Goal: Task Accomplishment & Management: Use online tool/utility

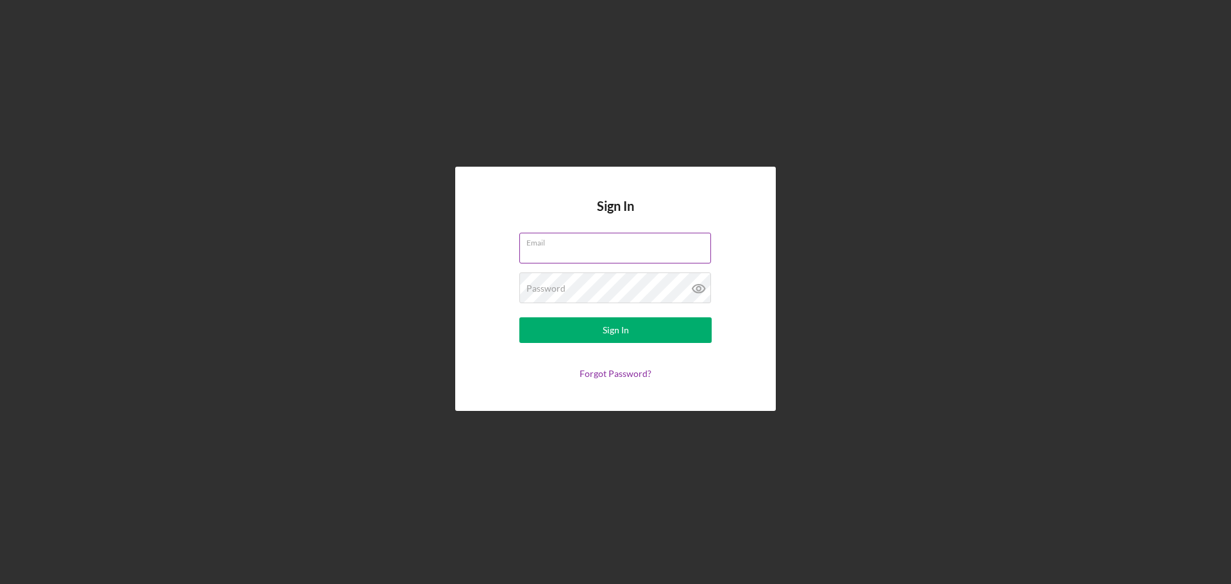
type input "[EMAIL_ADDRESS][DOMAIN_NAME]"
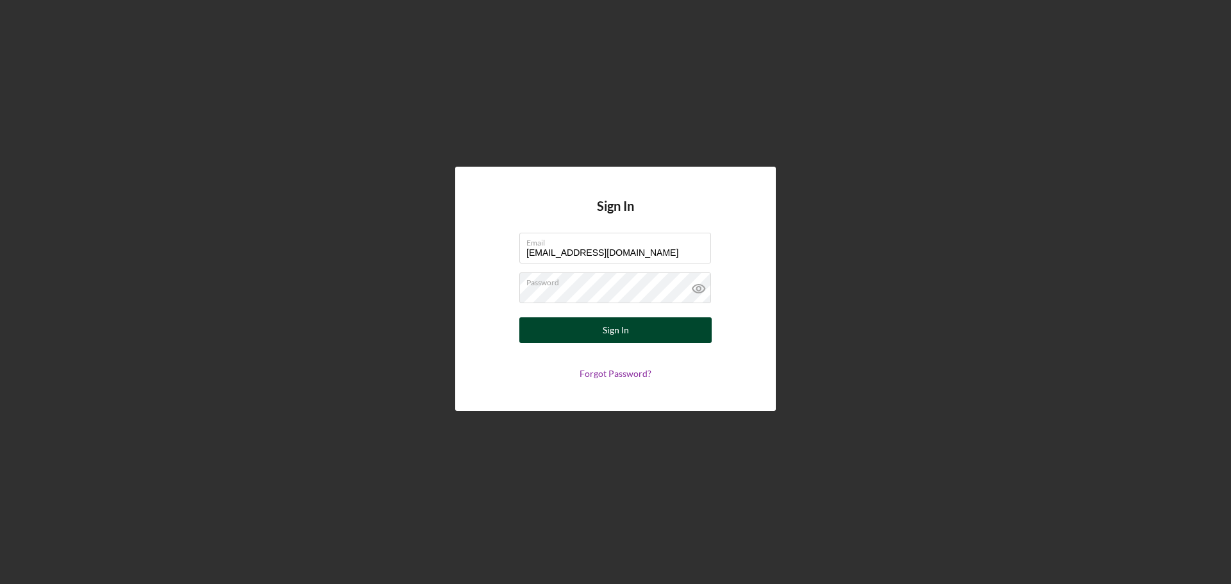
click at [616, 332] on div "Sign In" at bounding box center [616, 330] width 26 height 26
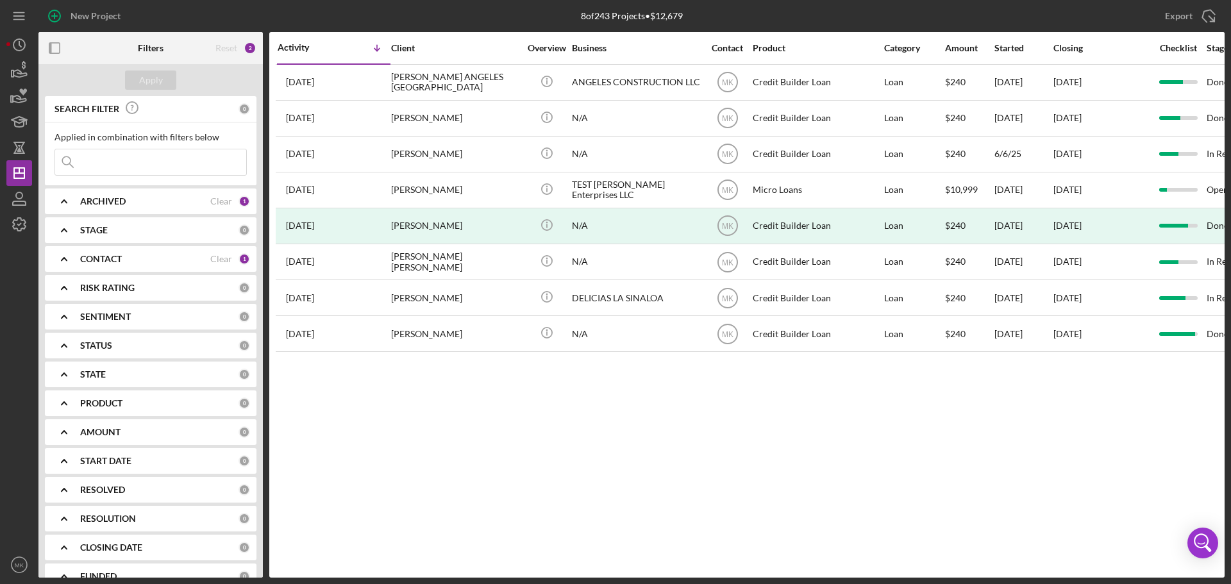
click at [141, 400] on div "PRODUCT" at bounding box center [159, 403] width 158 height 10
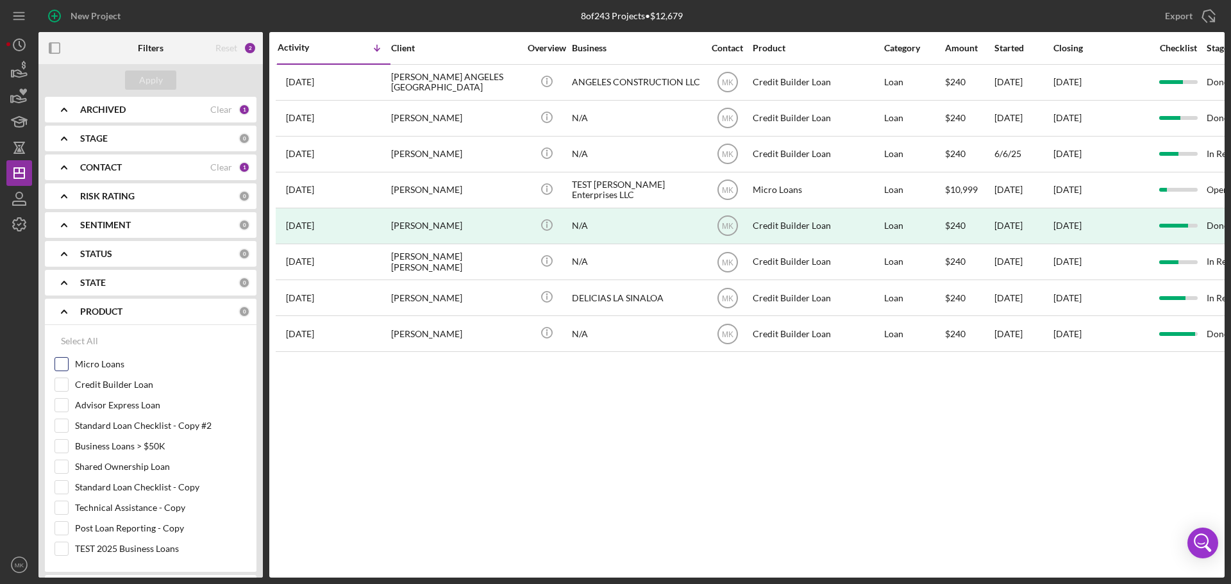
scroll to position [128, 0]
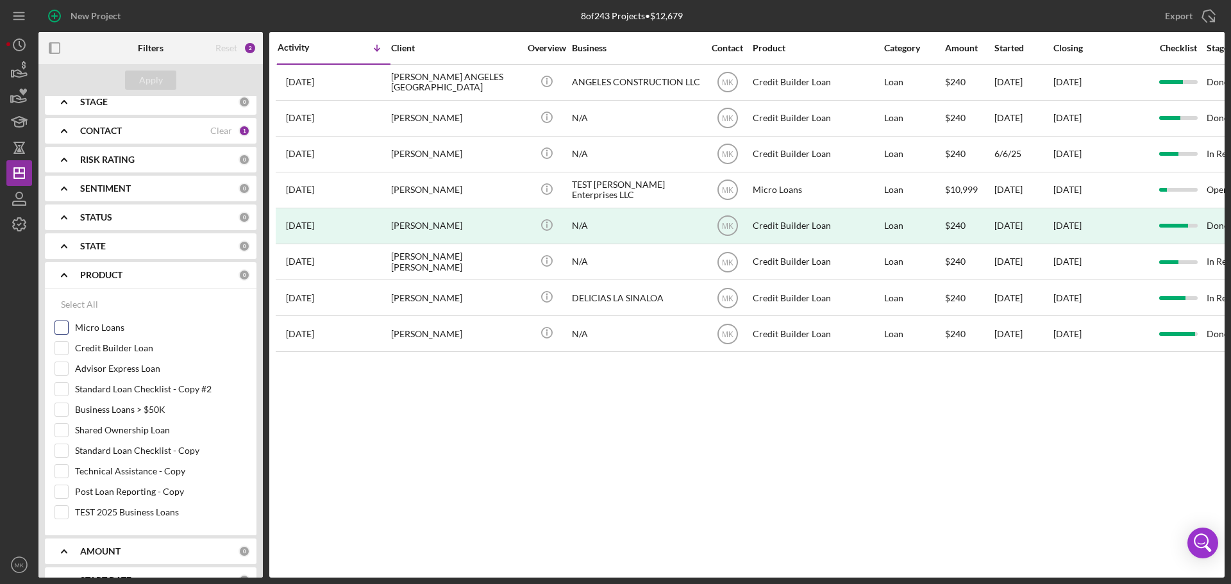
click at [62, 329] on input "Micro Loans" at bounding box center [61, 327] width 13 height 13
checkbox input "true"
click at [162, 77] on div "Apply" at bounding box center [151, 80] width 24 height 19
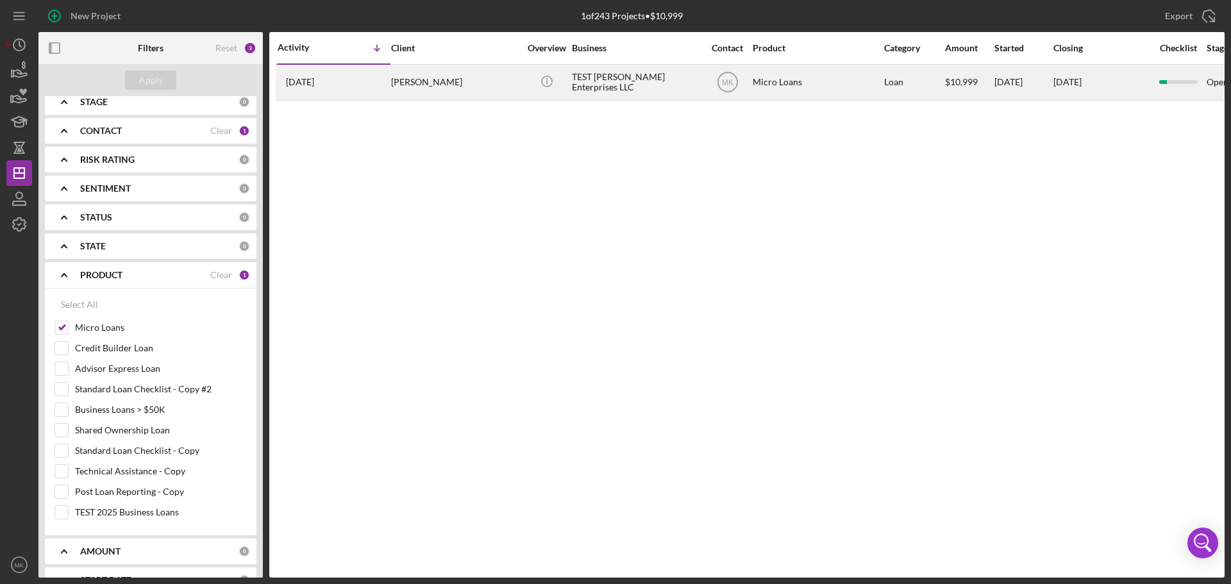
click at [429, 81] on div "[PERSON_NAME]" at bounding box center [455, 82] width 128 height 34
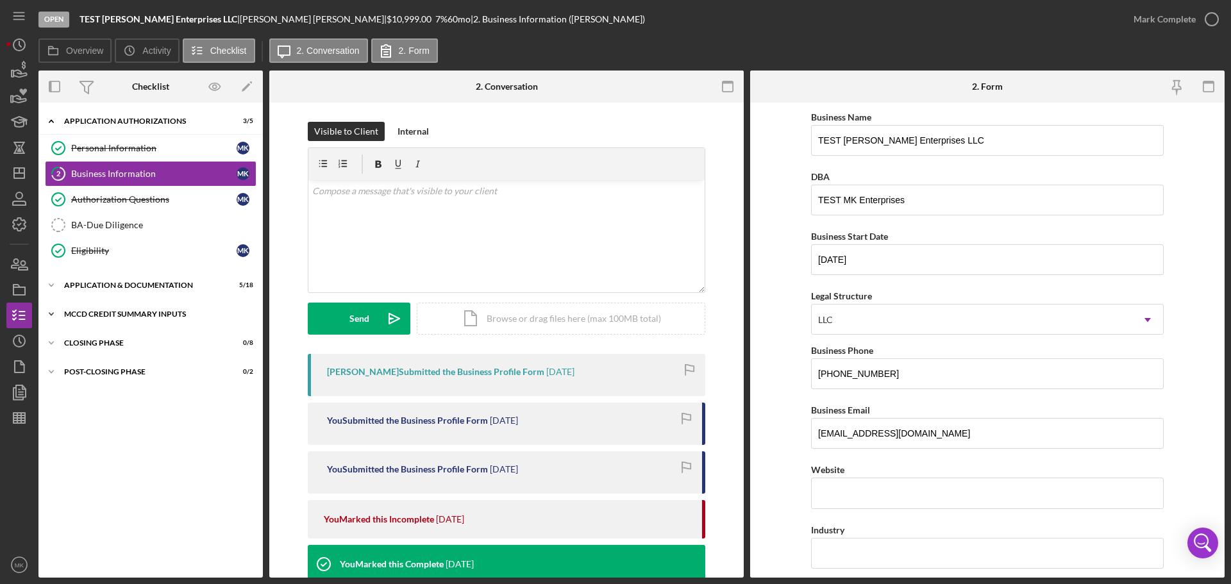
click at [52, 312] on icon "Icon/Expander" at bounding box center [51, 314] width 26 height 26
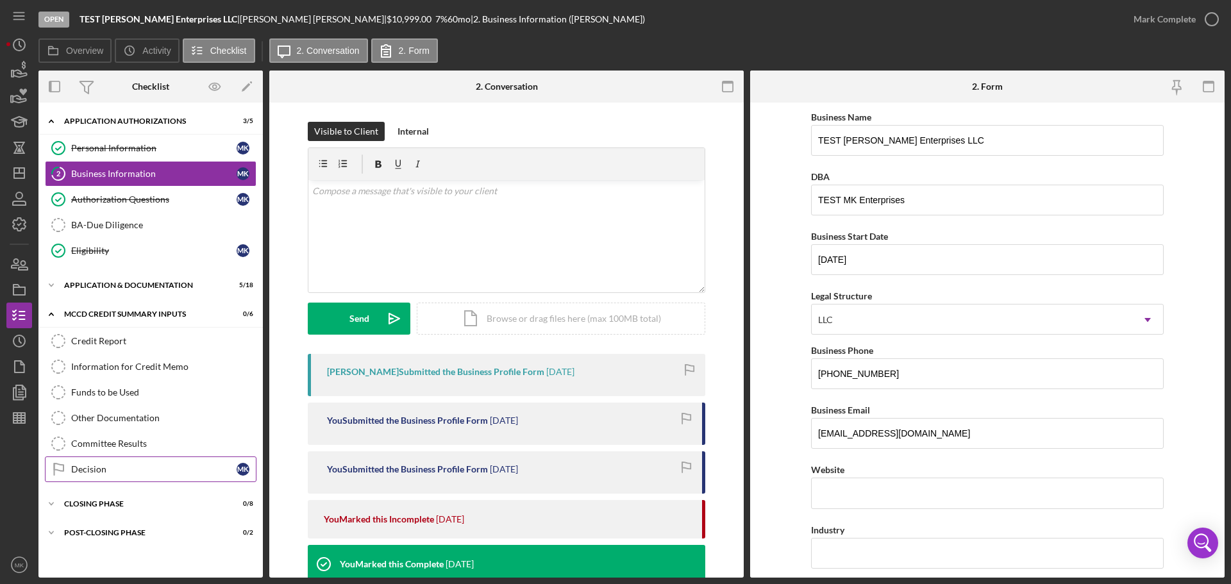
click at [205, 470] on div "Decision" at bounding box center [153, 469] width 165 height 10
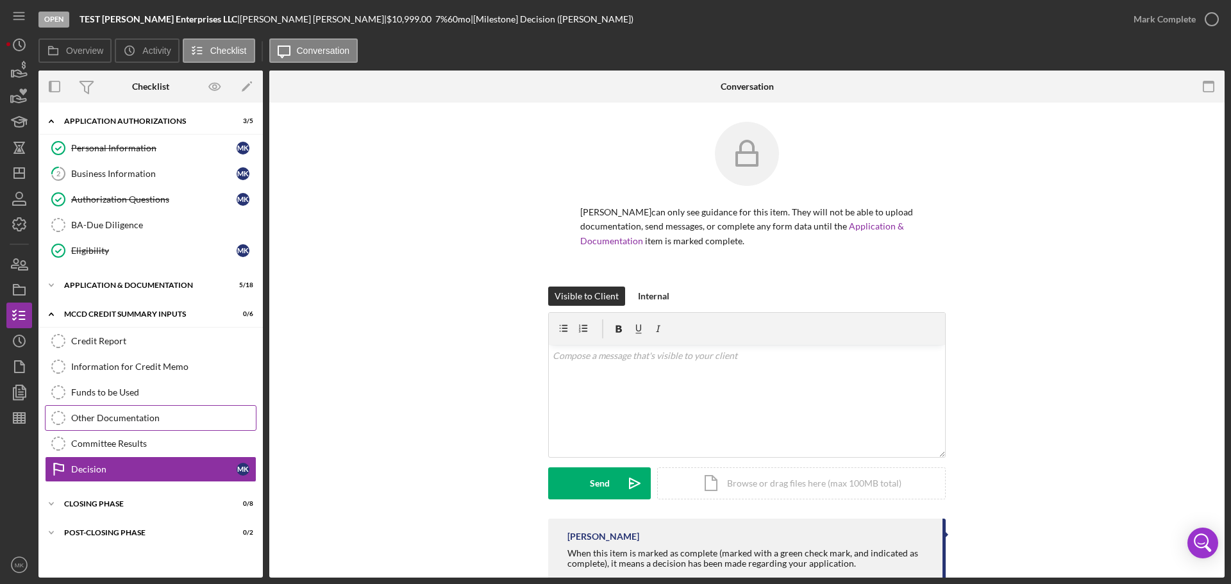
click at [171, 416] on div "Other Documentation" at bounding box center [163, 418] width 185 height 10
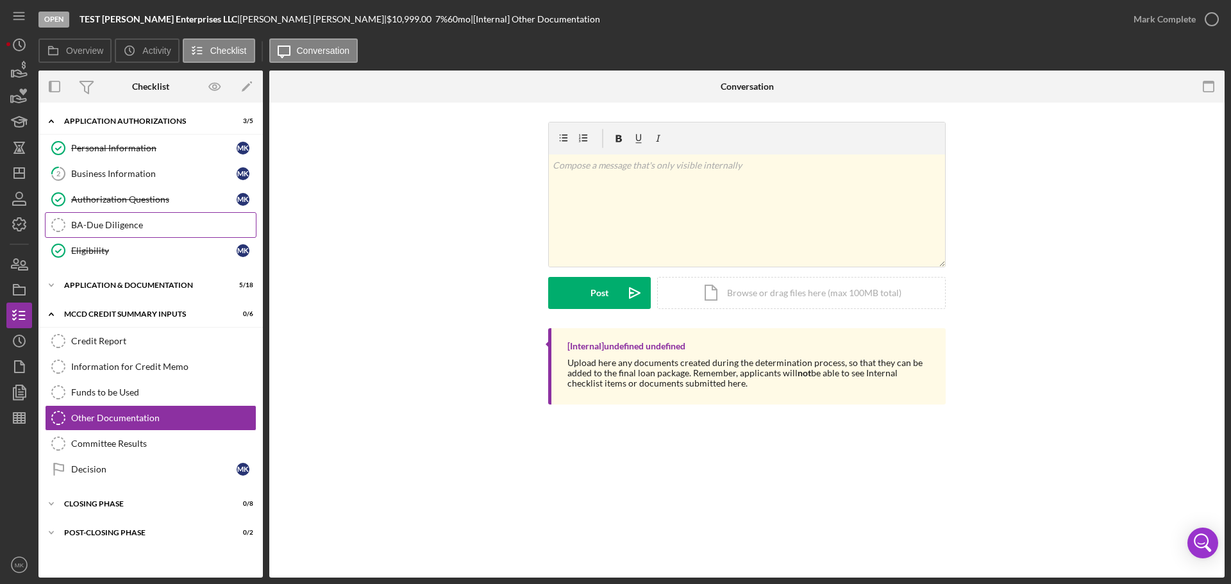
click at [126, 221] on div "BA-Due Diligence" at bounding box center [163, 225] width 185 height 10
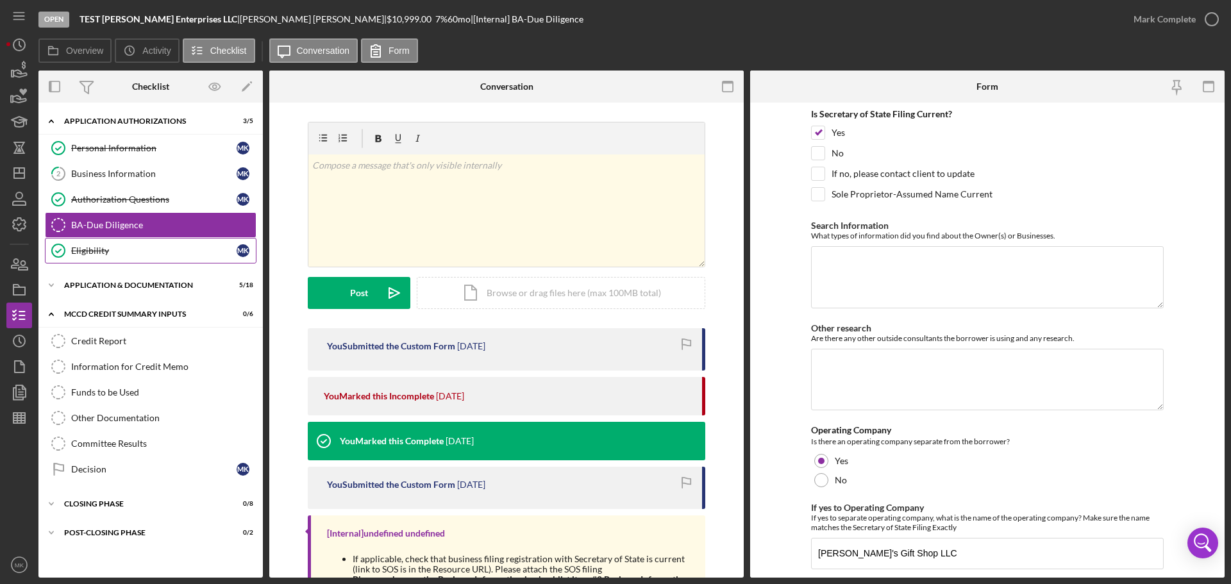
click at [174, 250] on div "Eligibility" at bounding box center [153, 251] width 165 height 10
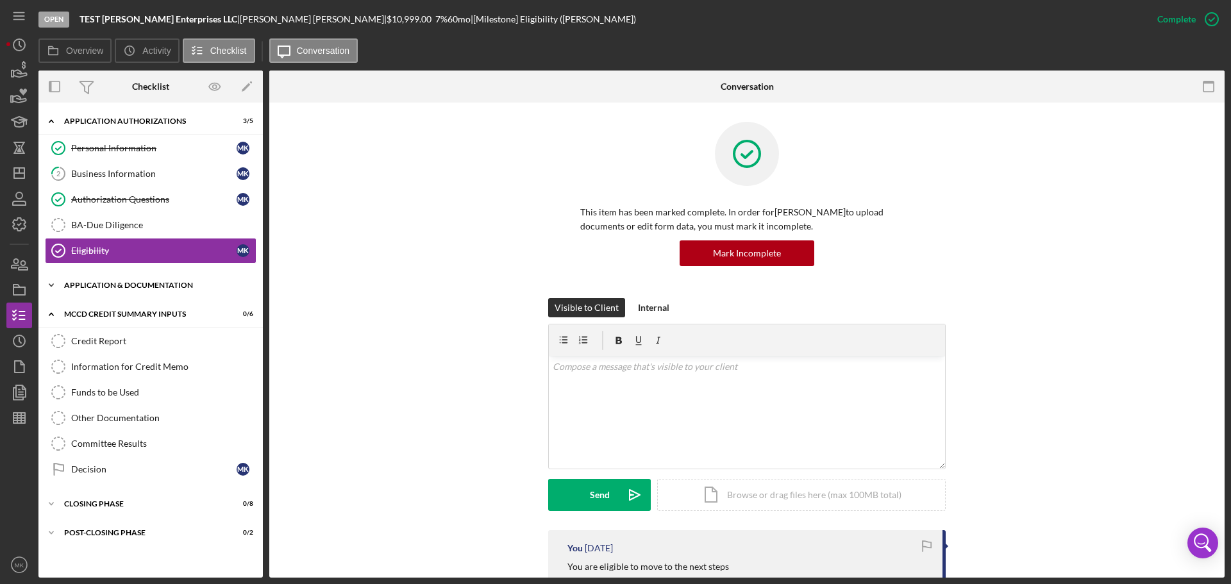
click at [153, 283] on div "Application & Documentation" at bounding box center [155, 286] width 183 height 8
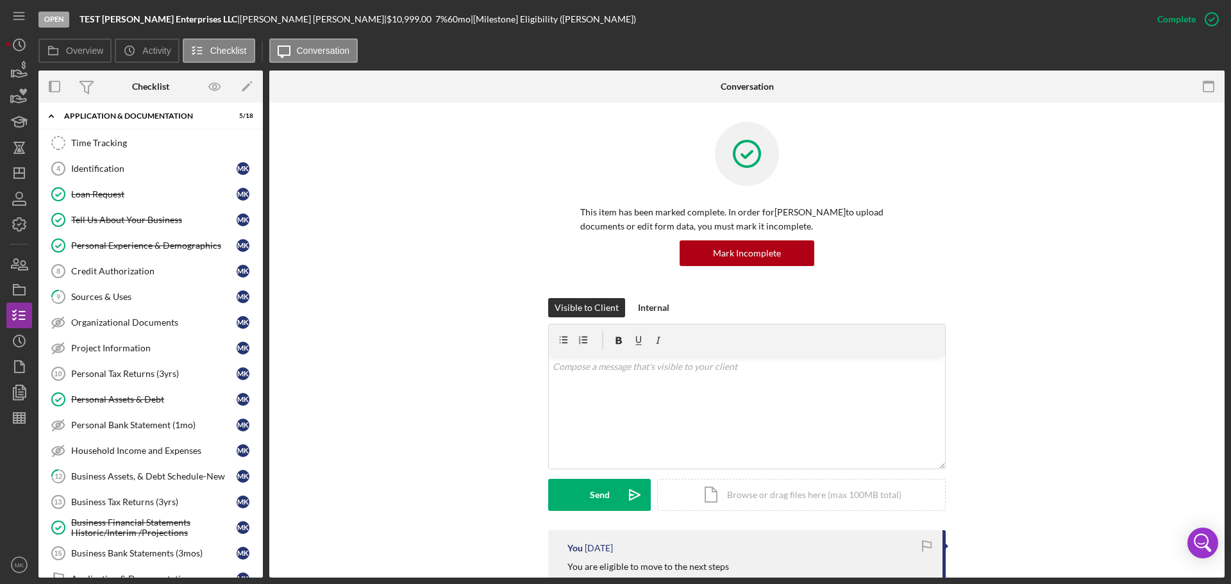
scroll to position [192, 0]
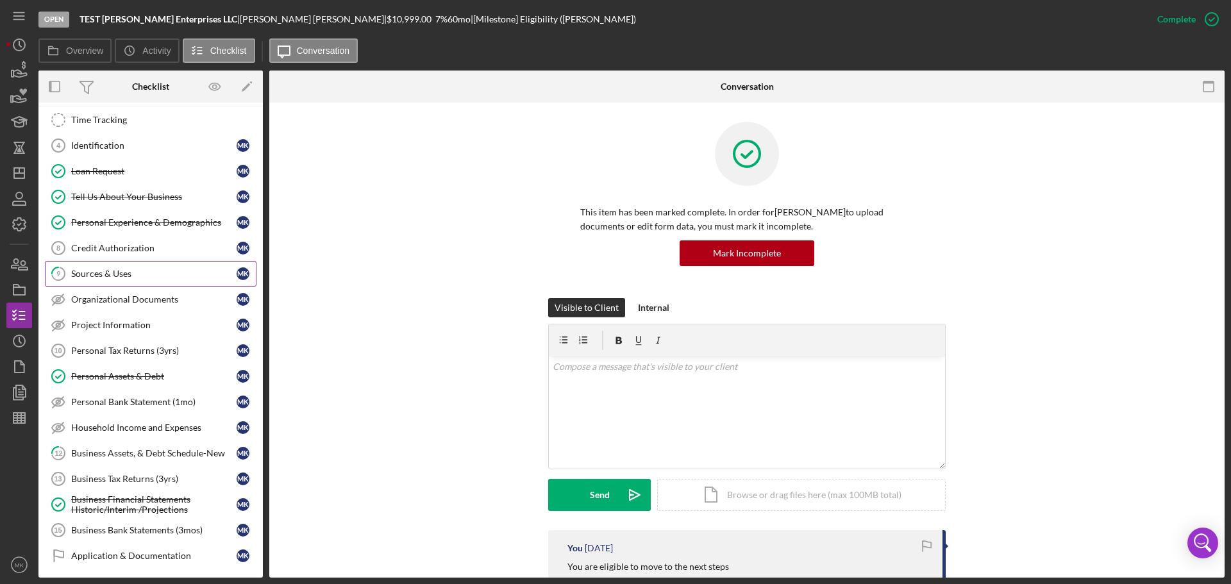
click at [162, 272] on div "Sources & Uses" at bounding box center [153, 274] width 165 height 10
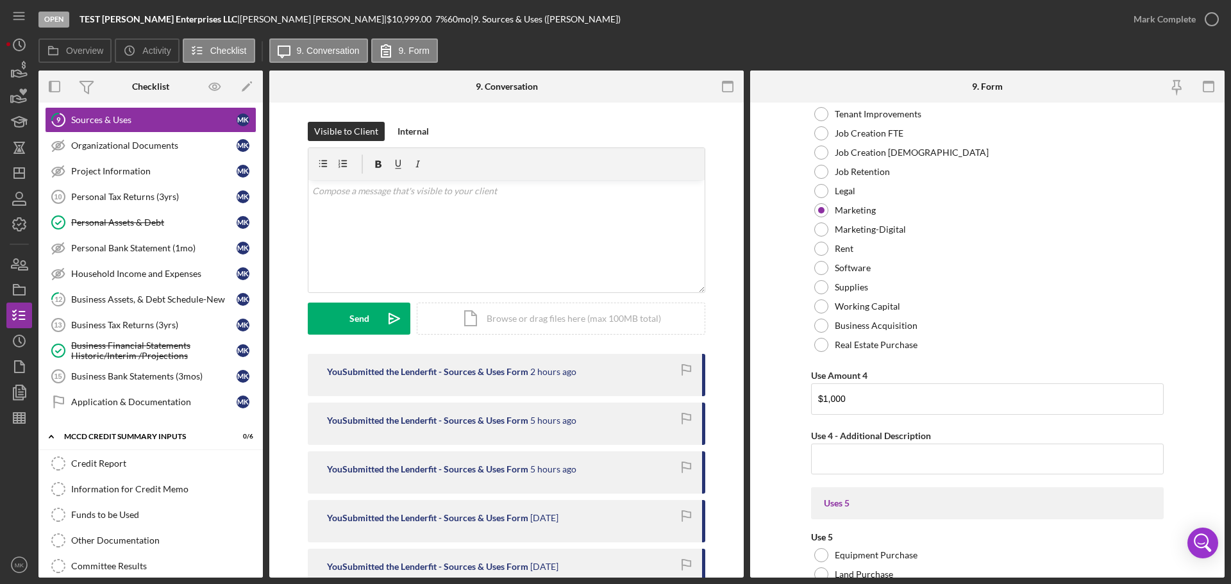
scroll to position [444, 0]
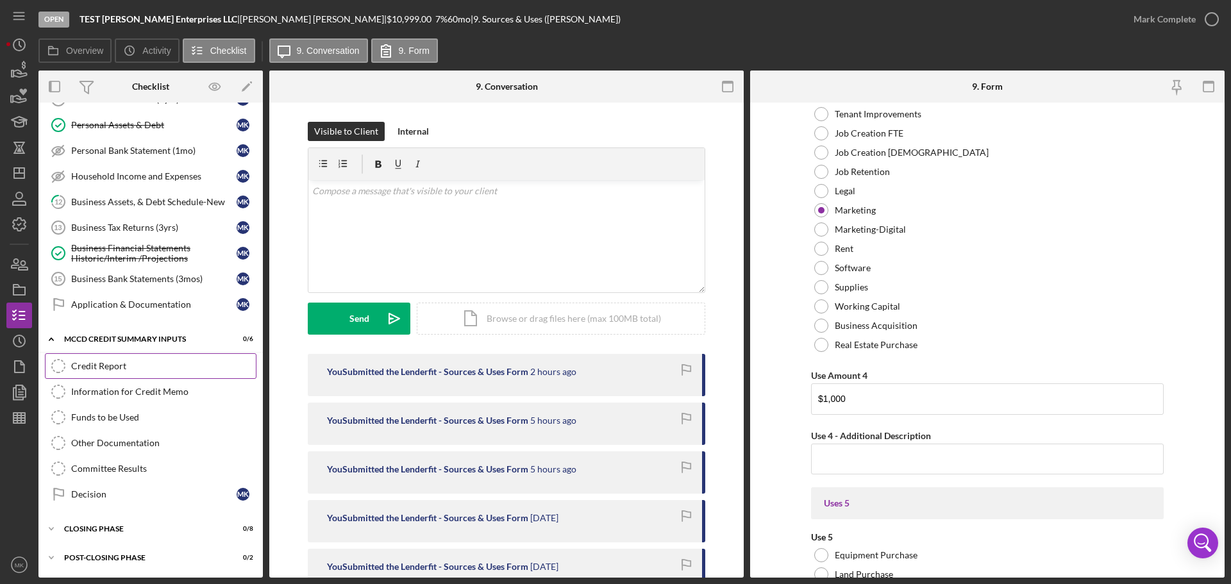
click at [190, 362] on div "Credit Report" at bounding box center [163, 366] width 185 height 10
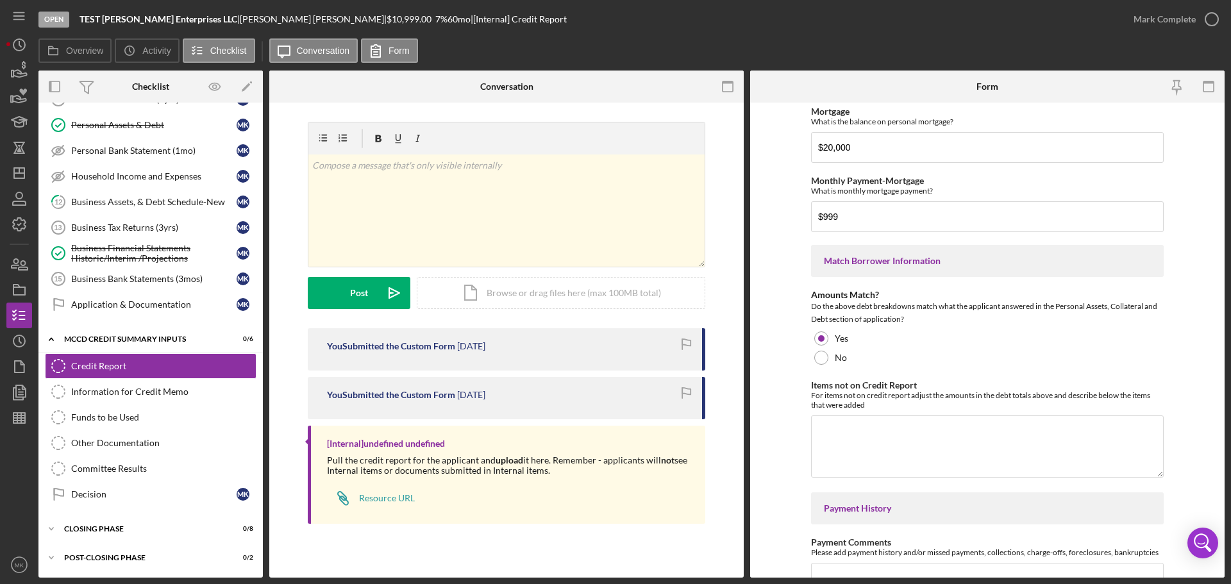
scroll to position [481, 0]
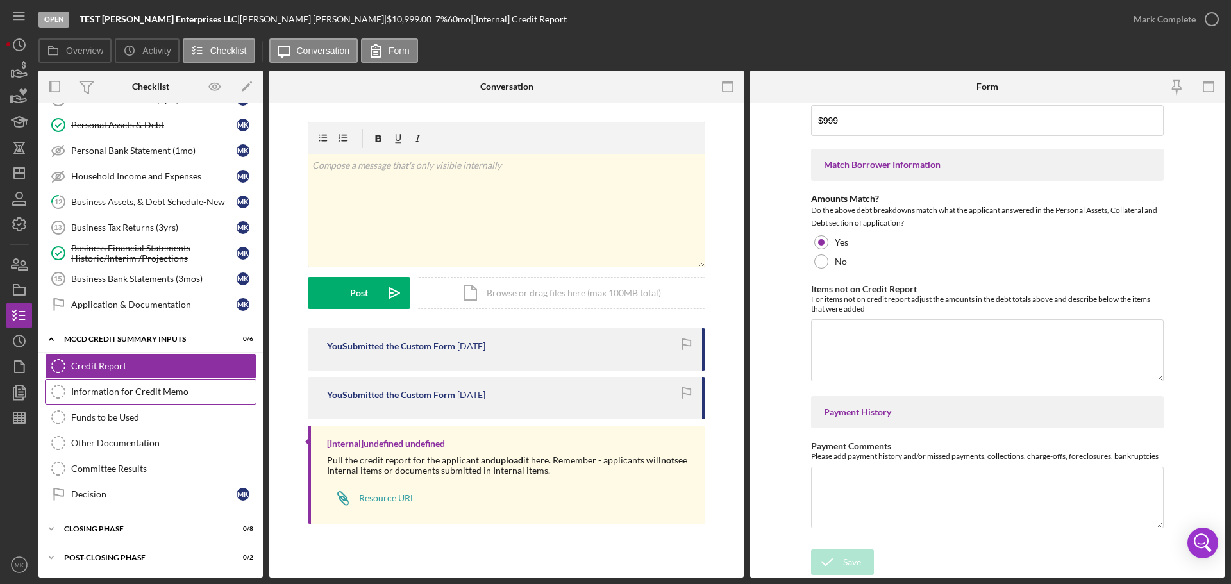
click at [178, 391] on div "Information for Credit Memo" at bounding box center [163, 392] width 185 height 10
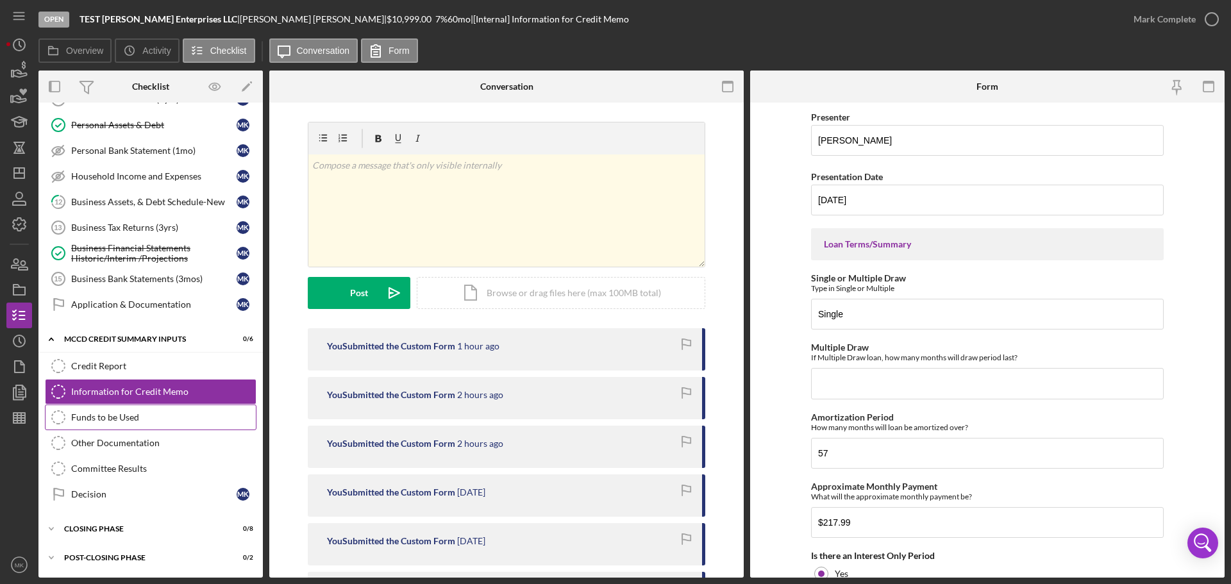
click at [159, 416] on div "Funds to be Used" at bounding box center [163, 417] width 185 height 10
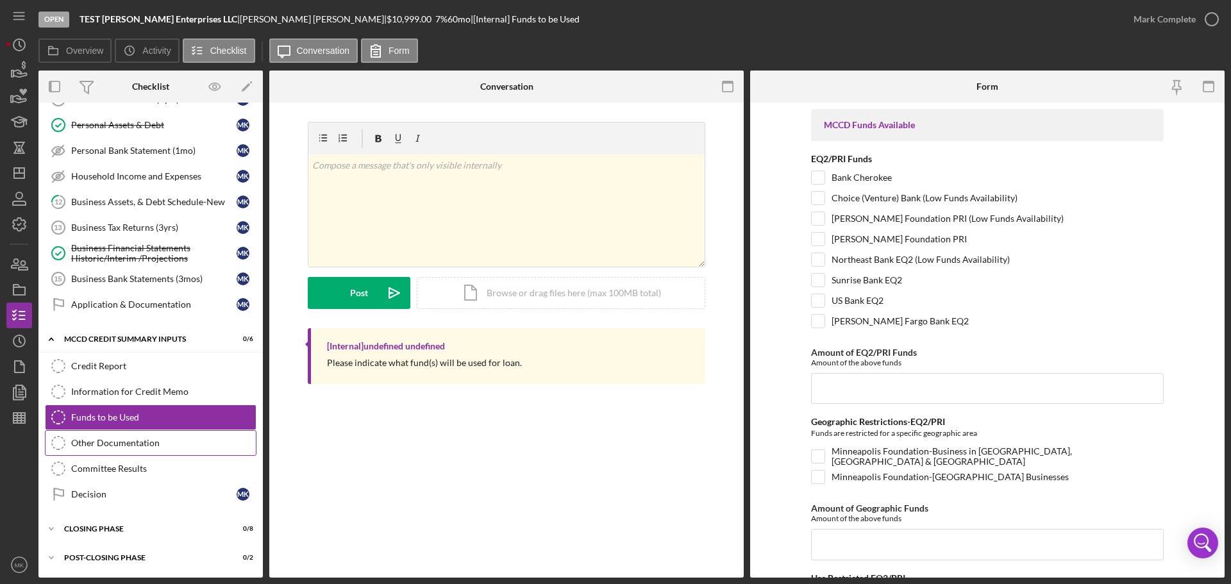
click at [149, 441] on div "Other Documentation" at bounding box center [163, 443] width 185 height 10
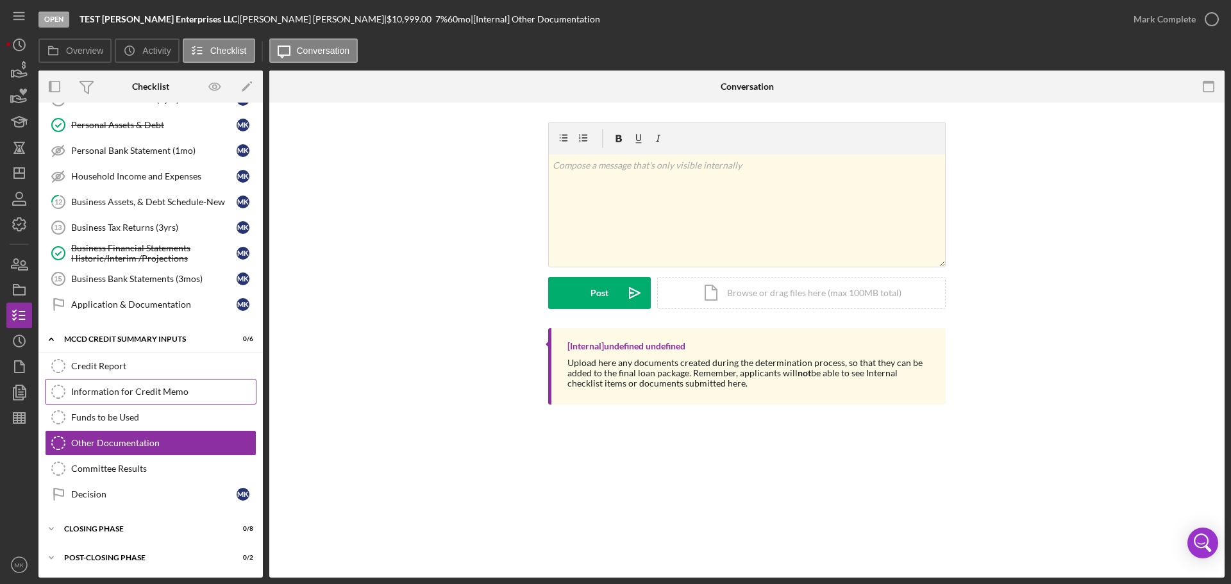
click at [181, 389] on div "Information for Credit Memo" at bounding box center [163, 392] width 185 height 10
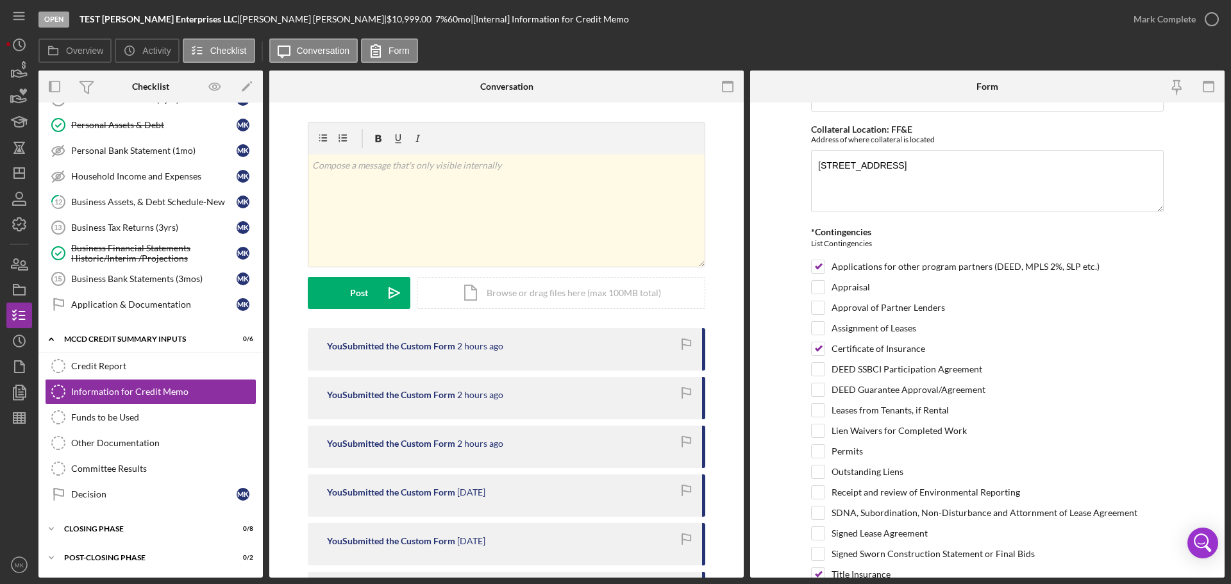
scroll to position [1155, 0]
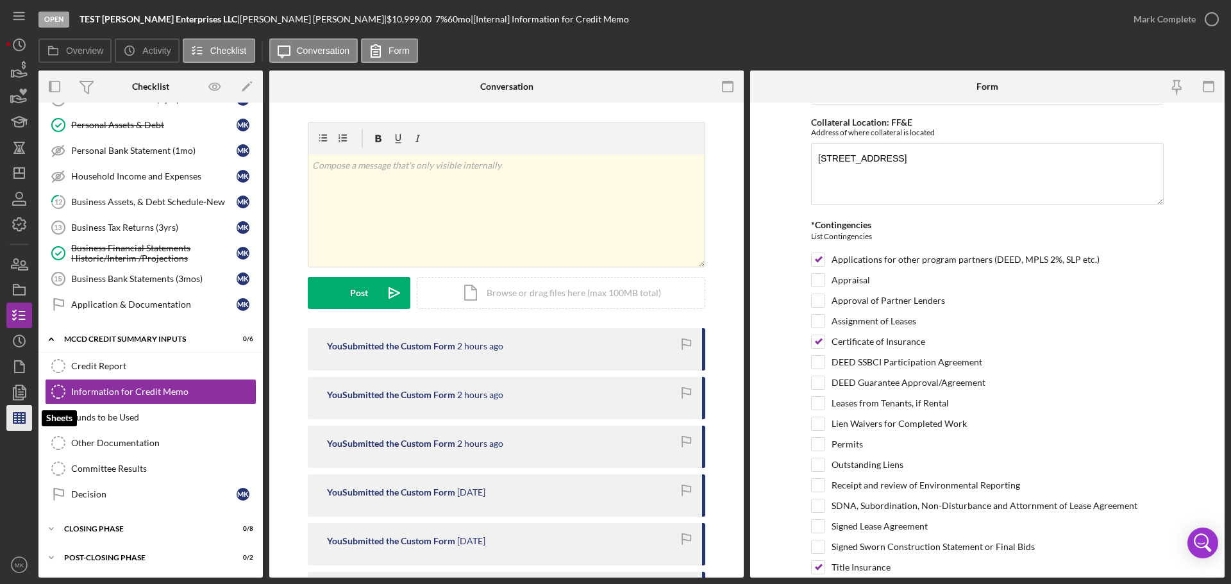
click at [24, 418] on line "button" at bounding box center [19, 418] width 12 height 0
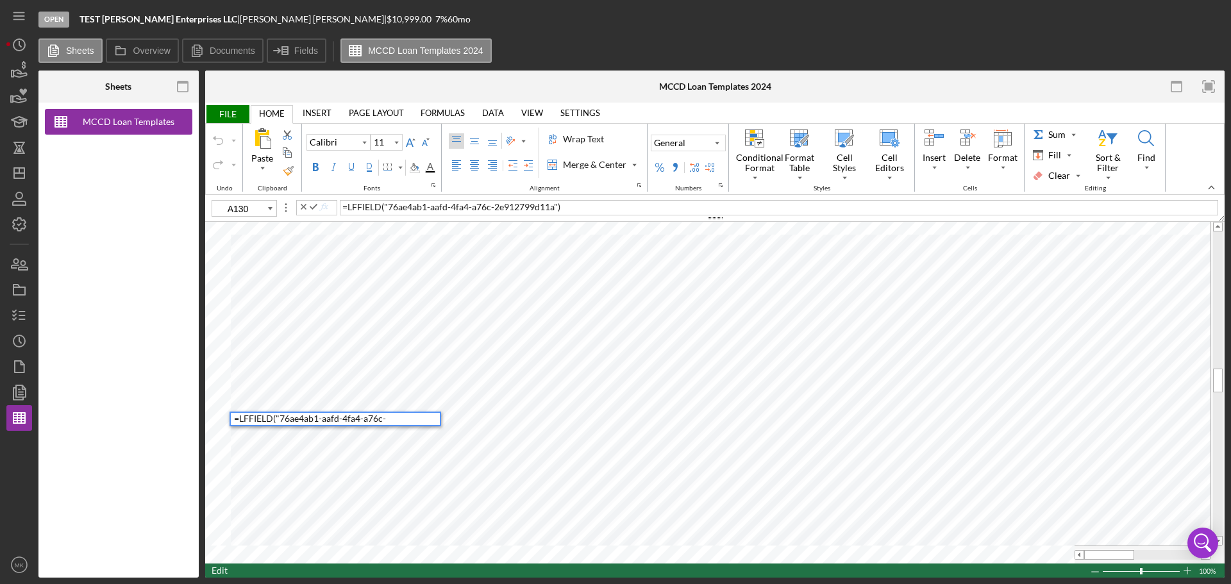
click at [425, 416] on div "= LFFIELD ( "76ae4ab1-aafd-4fa4-a76c-2e912799d11a" )" at bounding box center [337, 424] width 206 height 23
type input "A130"
click at [226, 112] on span "FILE" at bounding box center [227, 114] width 44 height 18
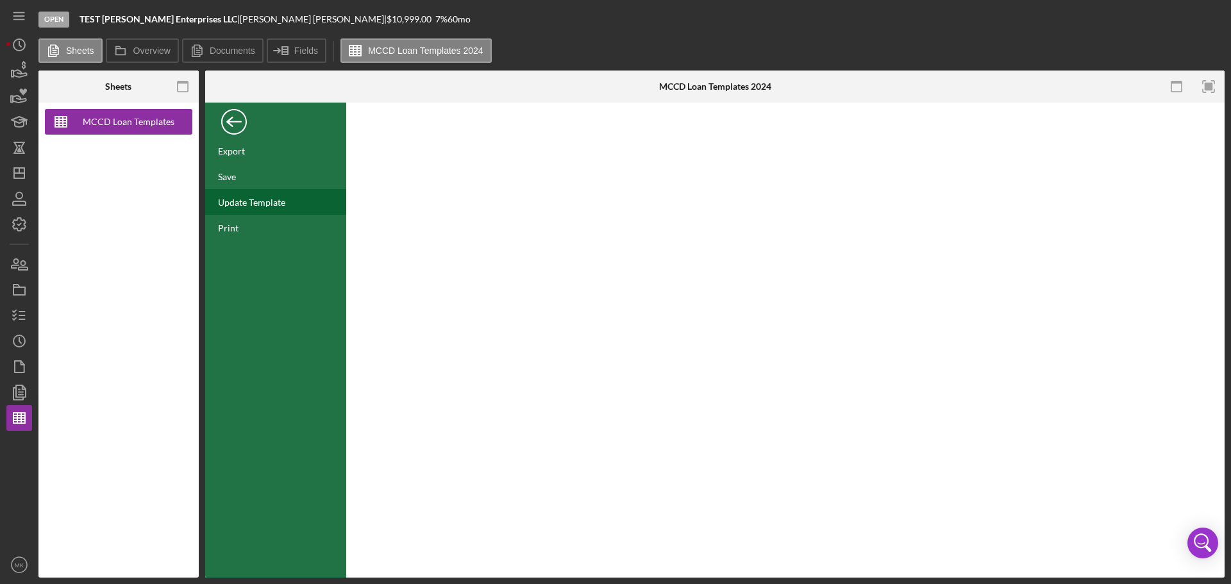
click at [289, 204] on div "Update Template" at bounding box center [275, 202] width 141 height 26
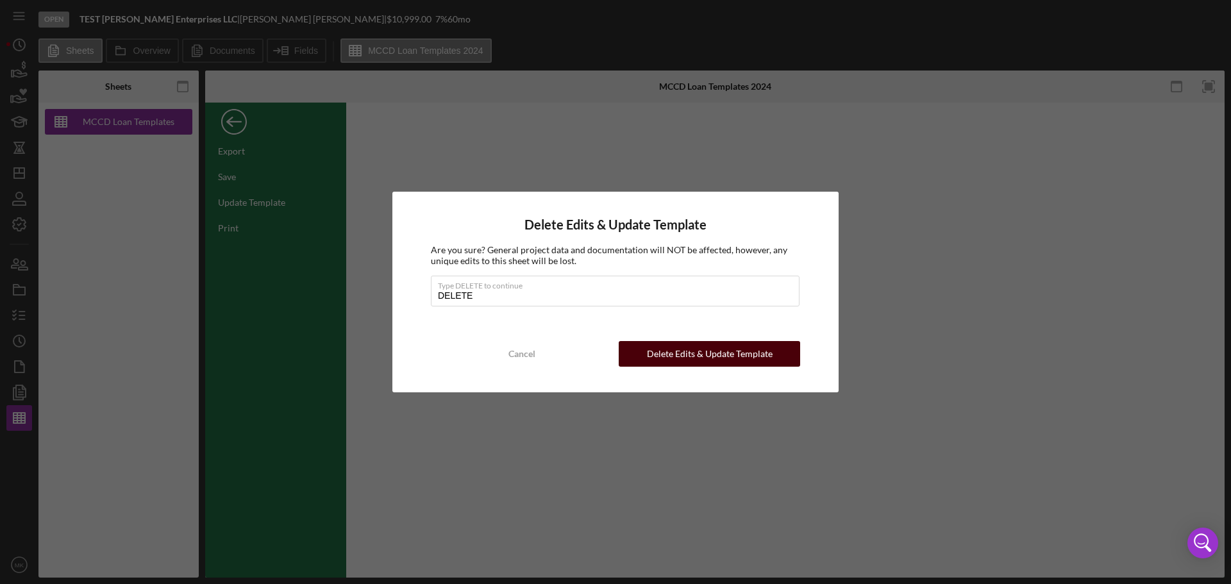
type input "DELETE"
click at [724, 354] on div "Delete Edits & Update Template" at bounding box center [710, 354] width 126 height 26
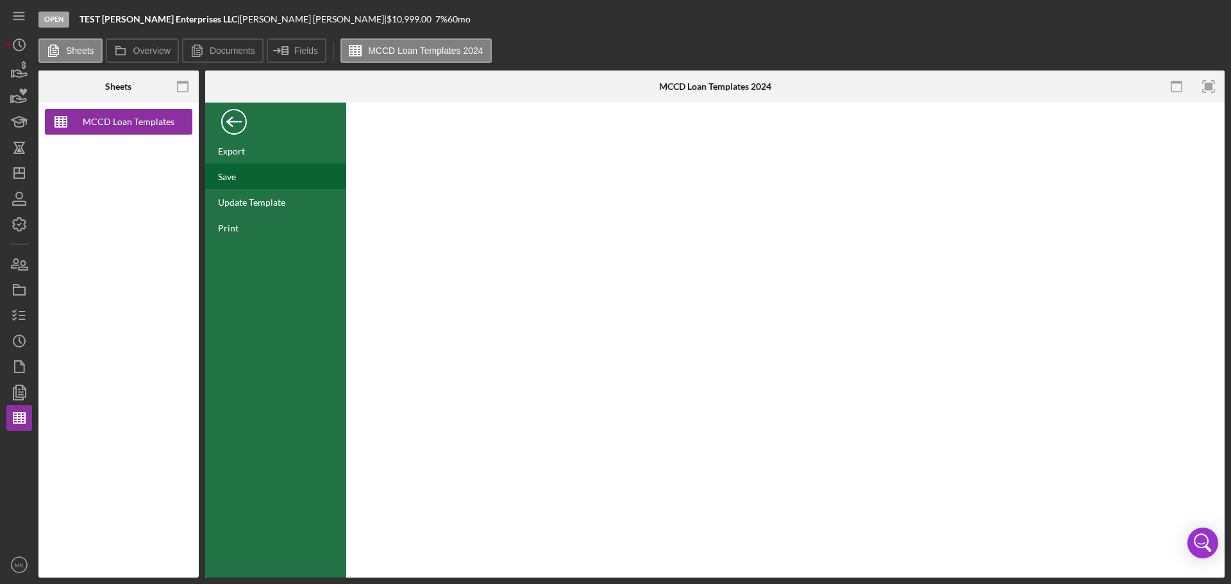
click at [233, 177] on div "Save" at bounding box center [227, 176] width 18 height 11
click at [233, 123] on div "Back" at bounding box center [234, 119] width 26 height 26
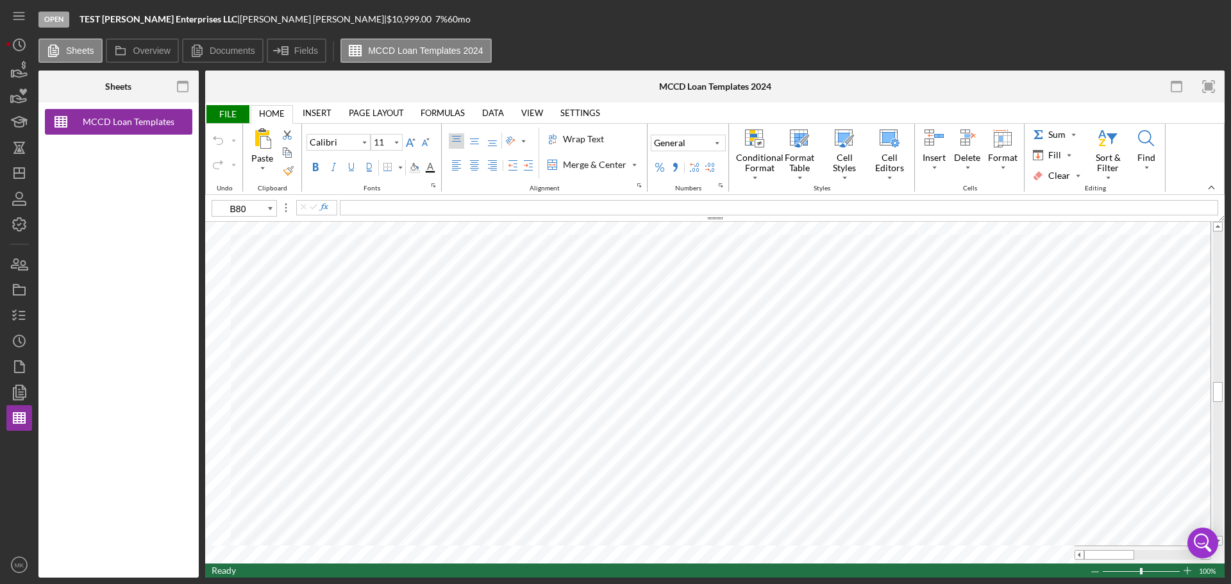
type input "A130"
click at [23, 312] on line "button" at bounding box center [22, 312] width 6 height 0
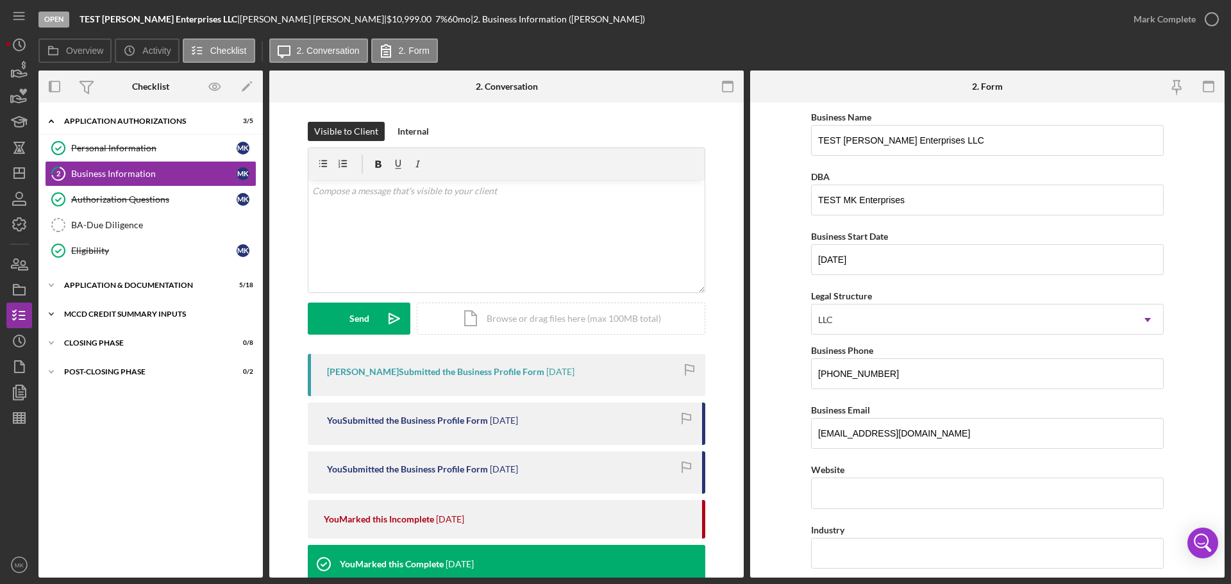
click at [54, 312] on icon "Icon/Expander" at bounding box center [51, 314] width 26 height 26
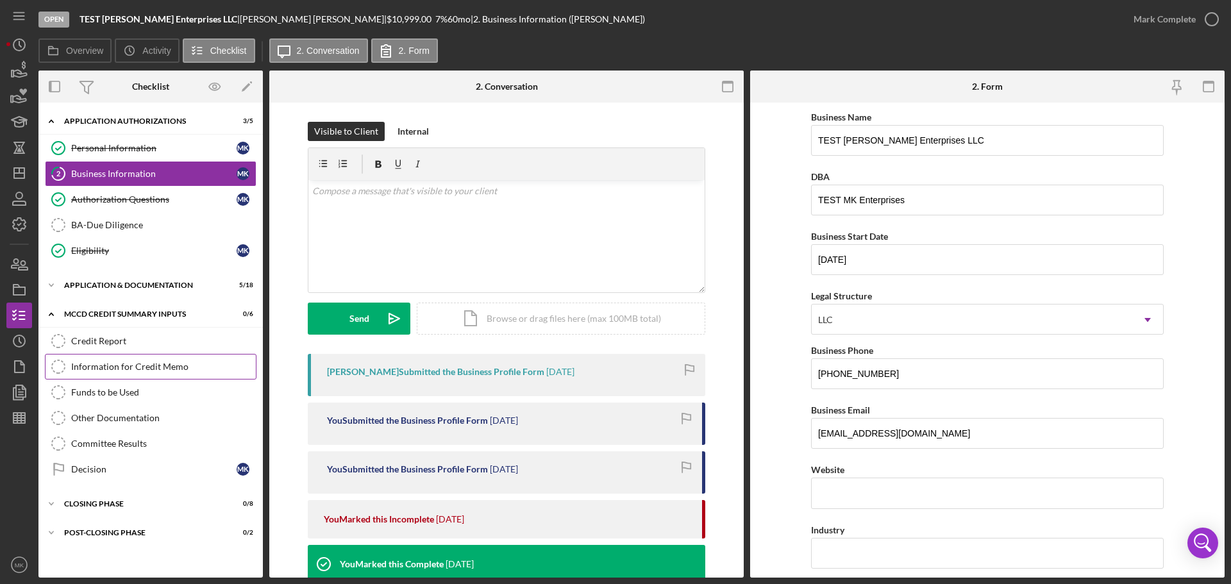
click at [187, 367] on div "Information for Credit Memo" at bounding box center [163, 367] width 185 height 10
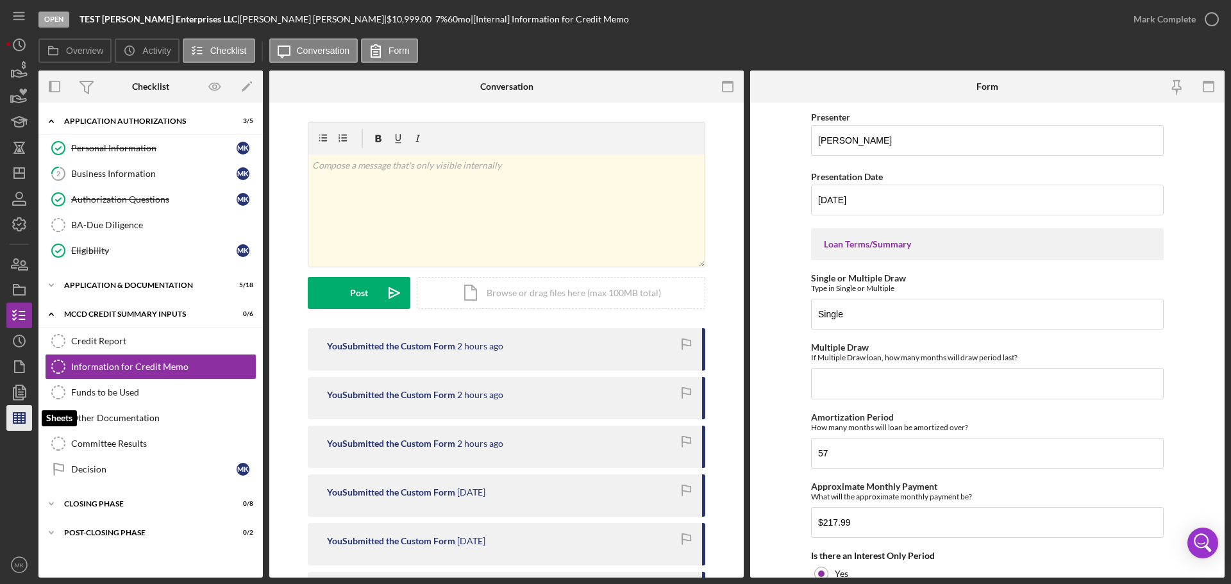
click at [21, 420] on line "button" at bounding box center [21, 418] width 0 height 10
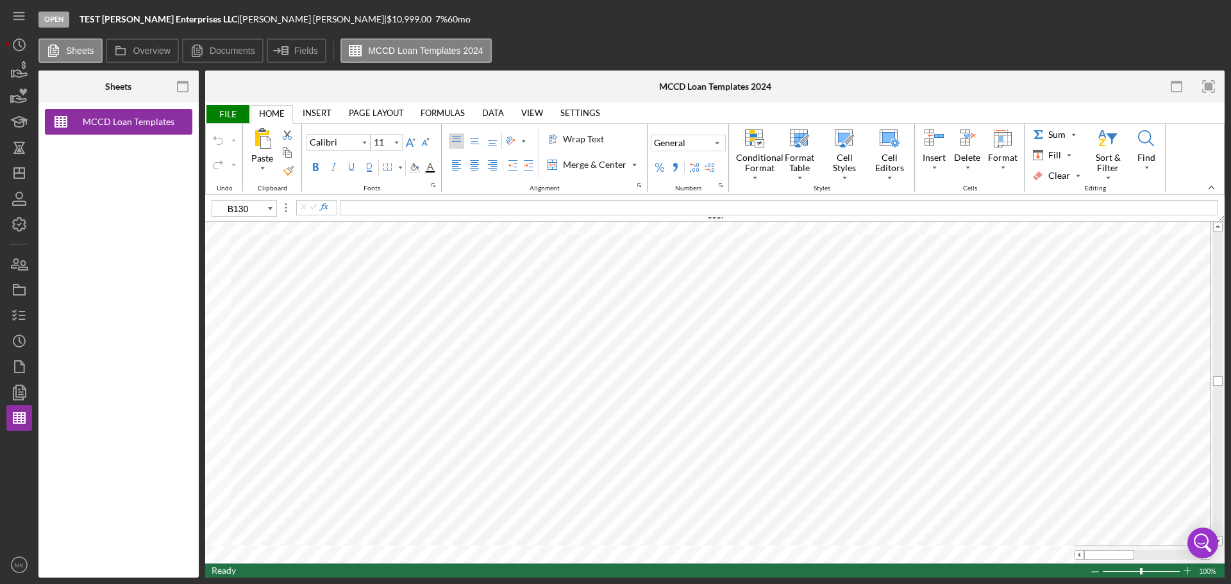
type input "A130"
click at [297, 53] on label "Fields" at bounding box center [306, 51] width 24 height 10
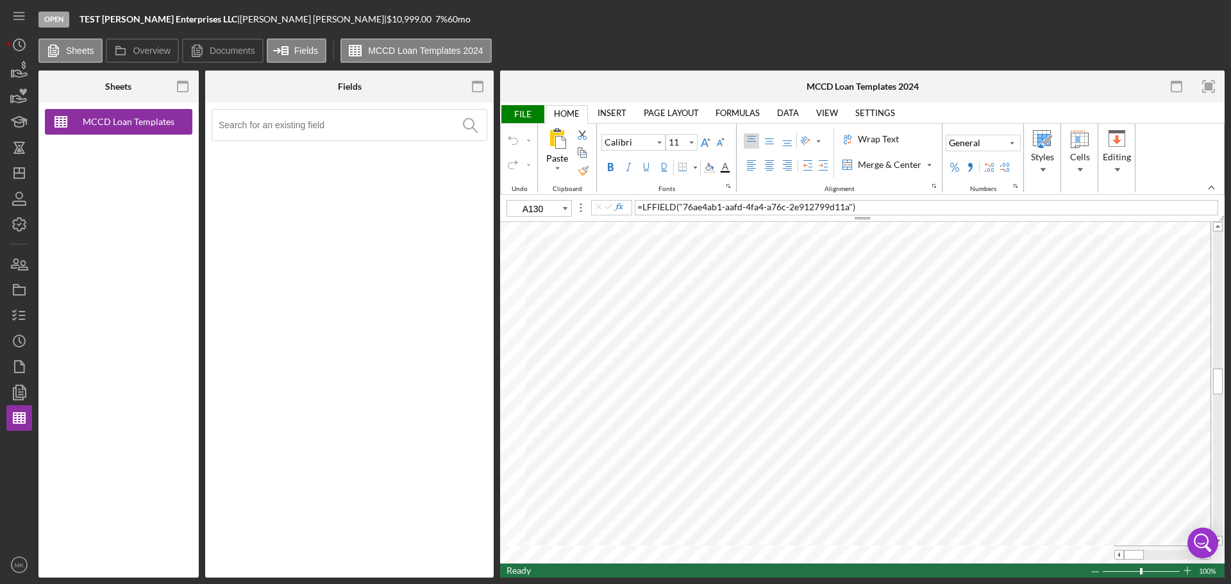
click at [341, 128] on input at bounding box center [353, 125] width 268 height 31
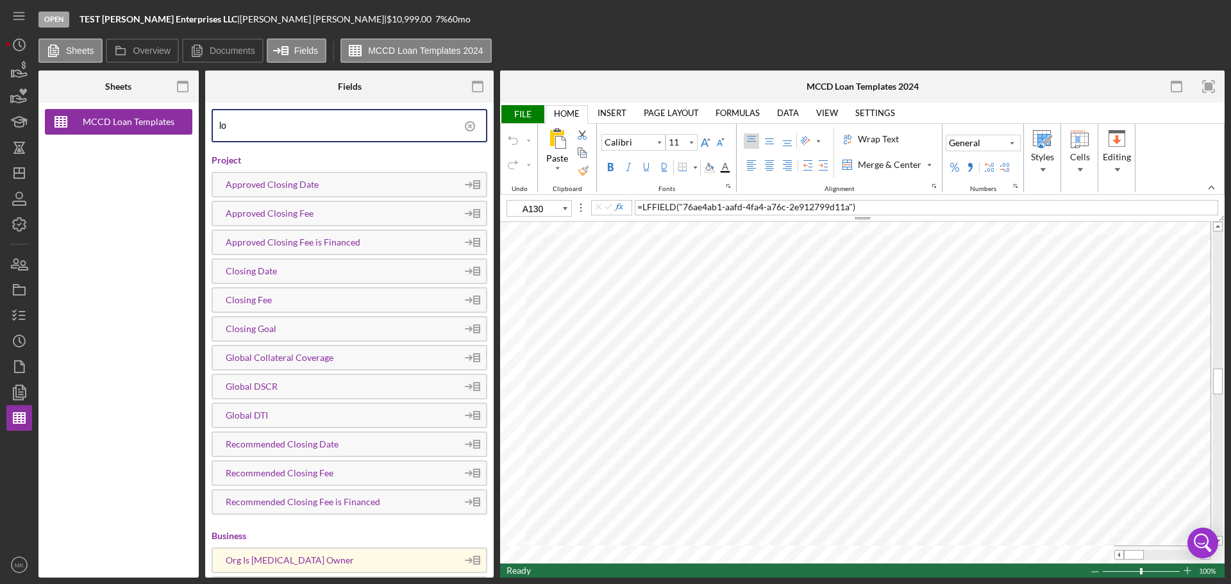
type input "l"
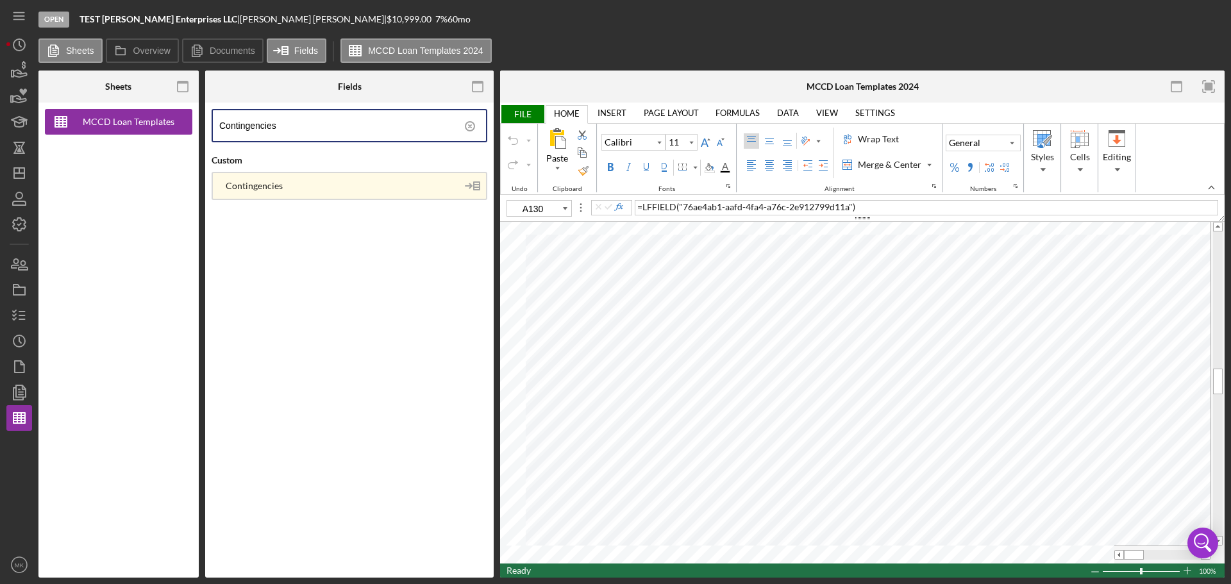
type input "Contingencies"
click at [425, 187] on div "Contingencies" at bounding box center [335, 186] width 244 height 10
click at [515, 140] on div "Undo" at bounding box center [513, 140] width 10 height 10
type input "A134"
